Goal: Register for event/course

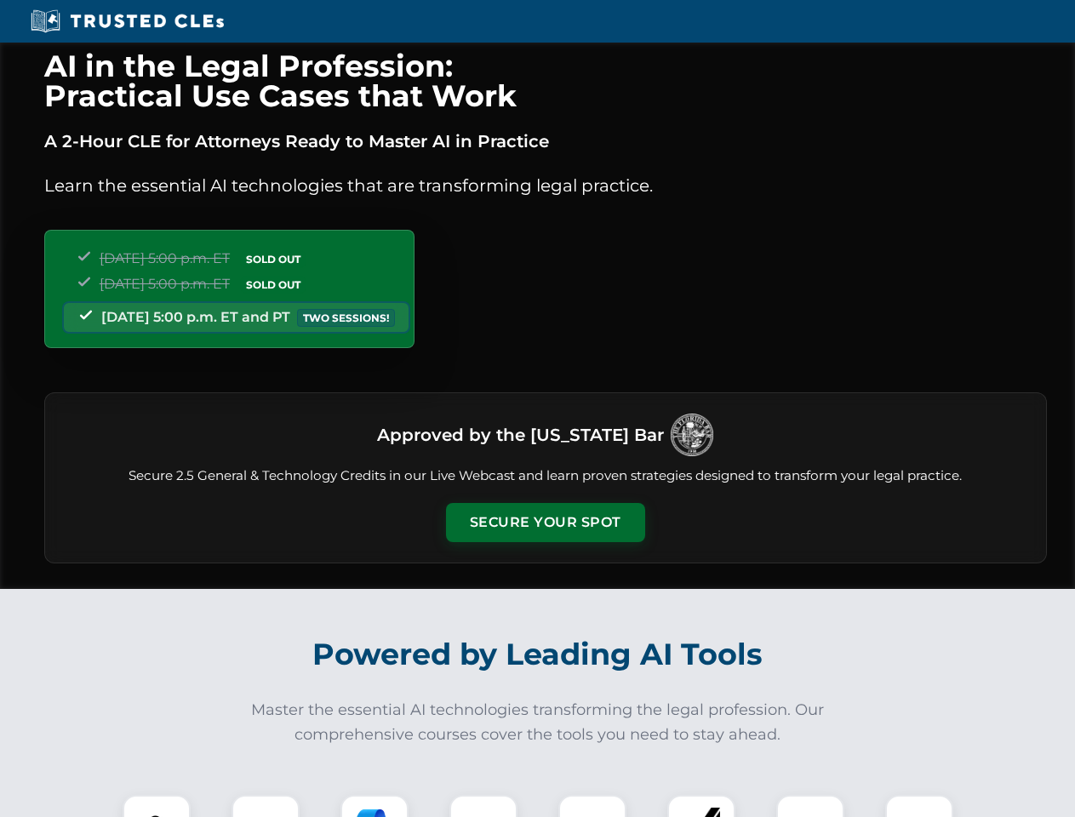
click at [545, 523] on button "Secure Your Spot" at bounding box center [545, 522] width 199 height 39
click at [157, 806] on img at bounding box center [156, 828] width 49 height 49
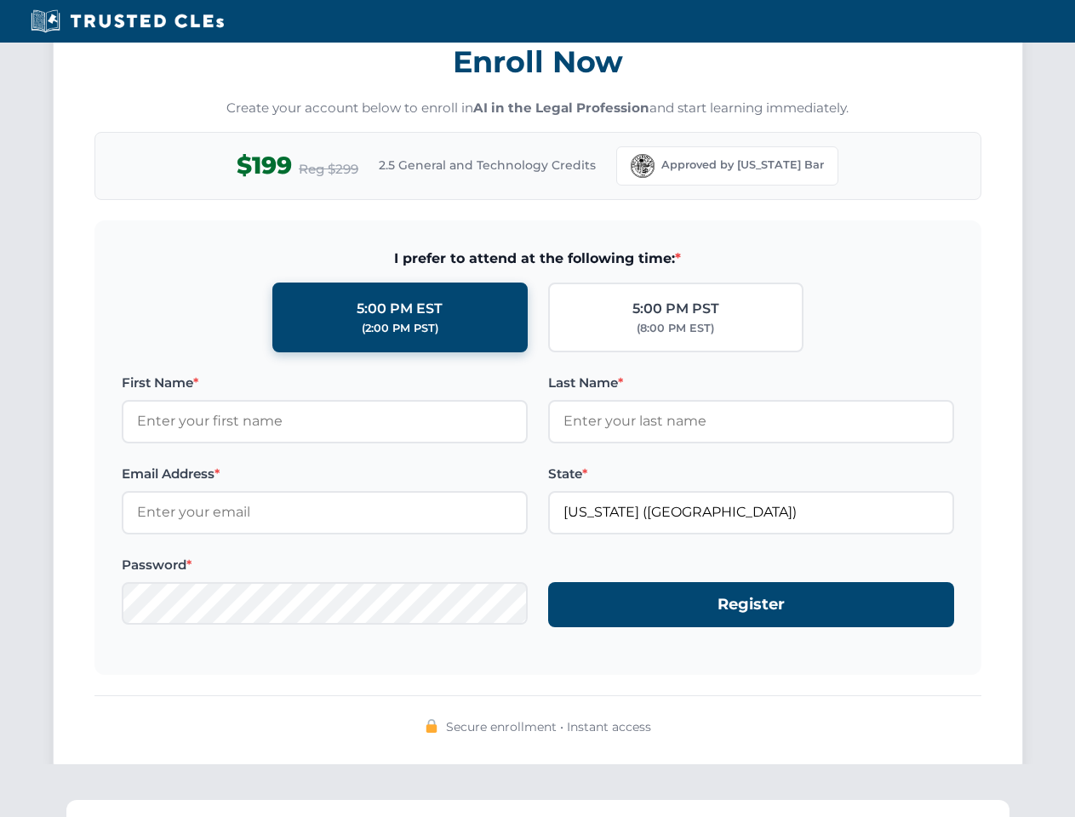
scroll to position [1671, 0]
